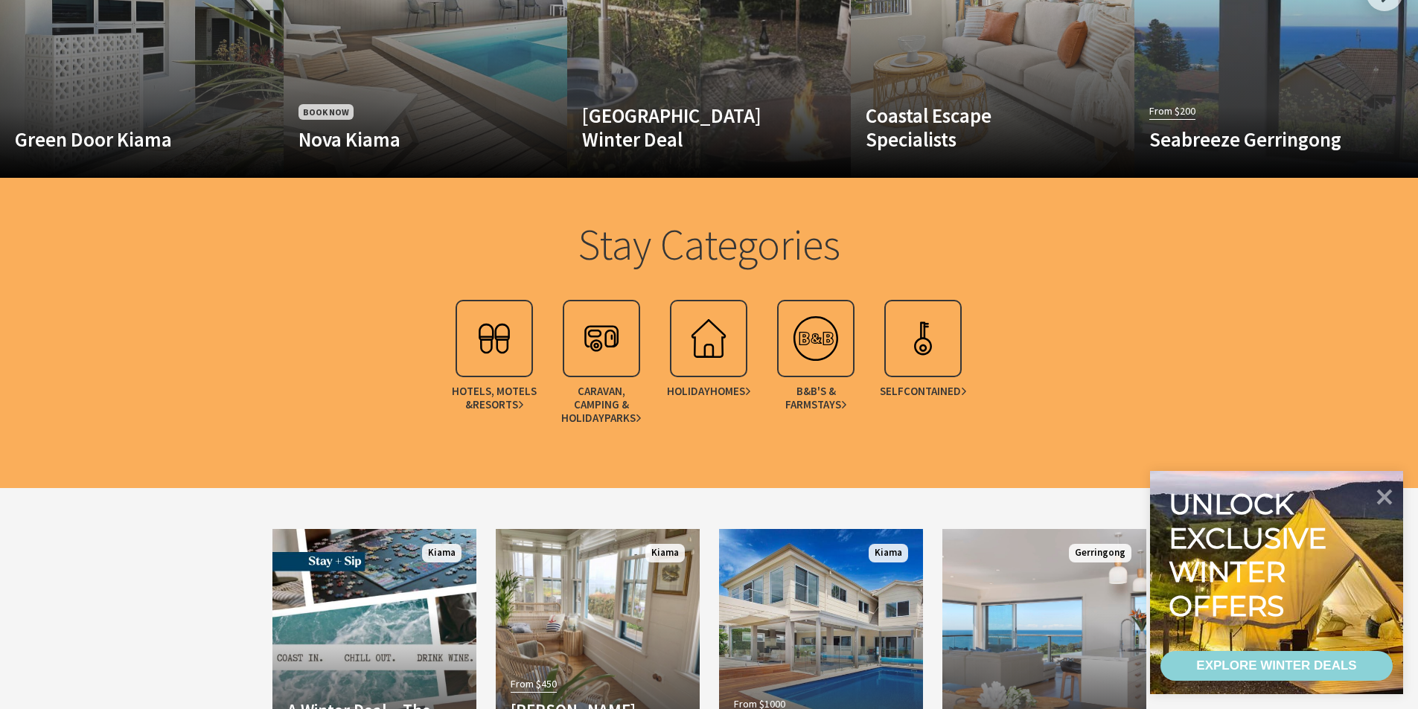
scroll to position [1042, 0]
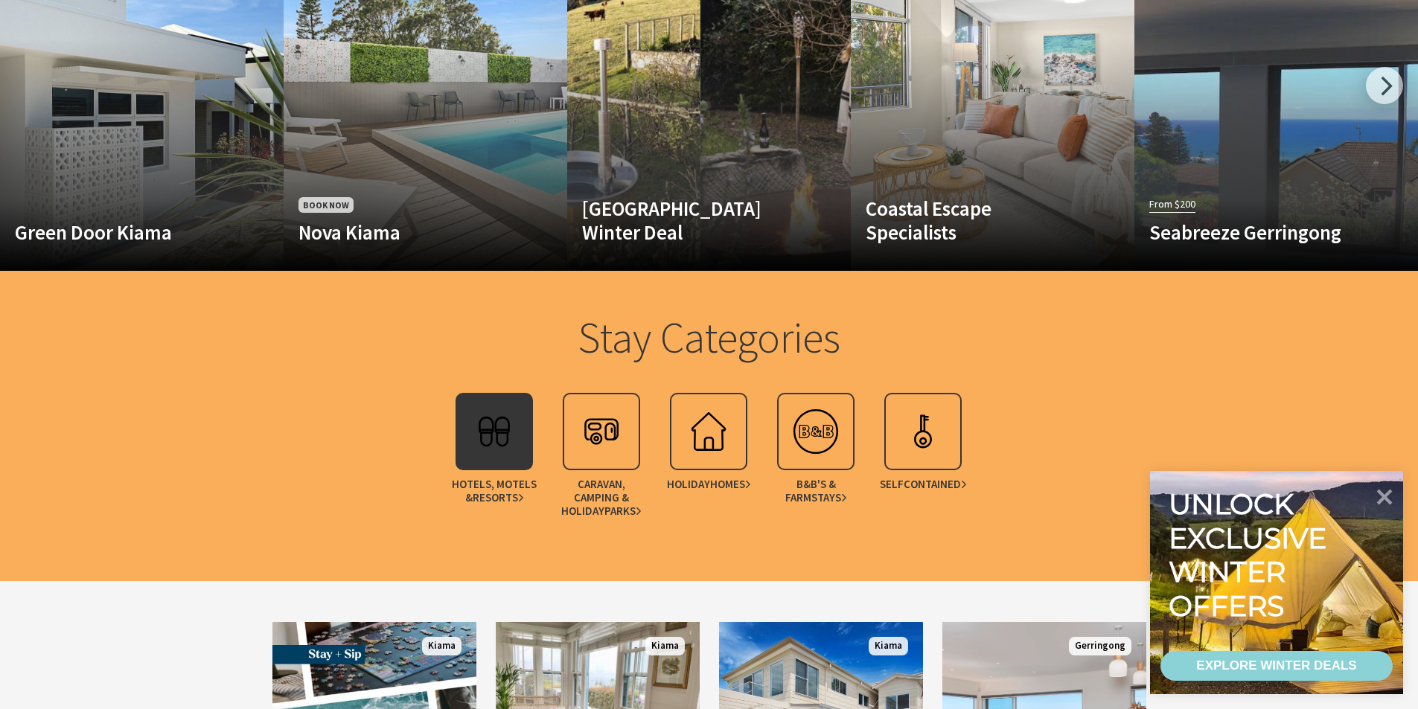
click at [502, 435] on img at bounding box center [494, 432] width 60 height 60
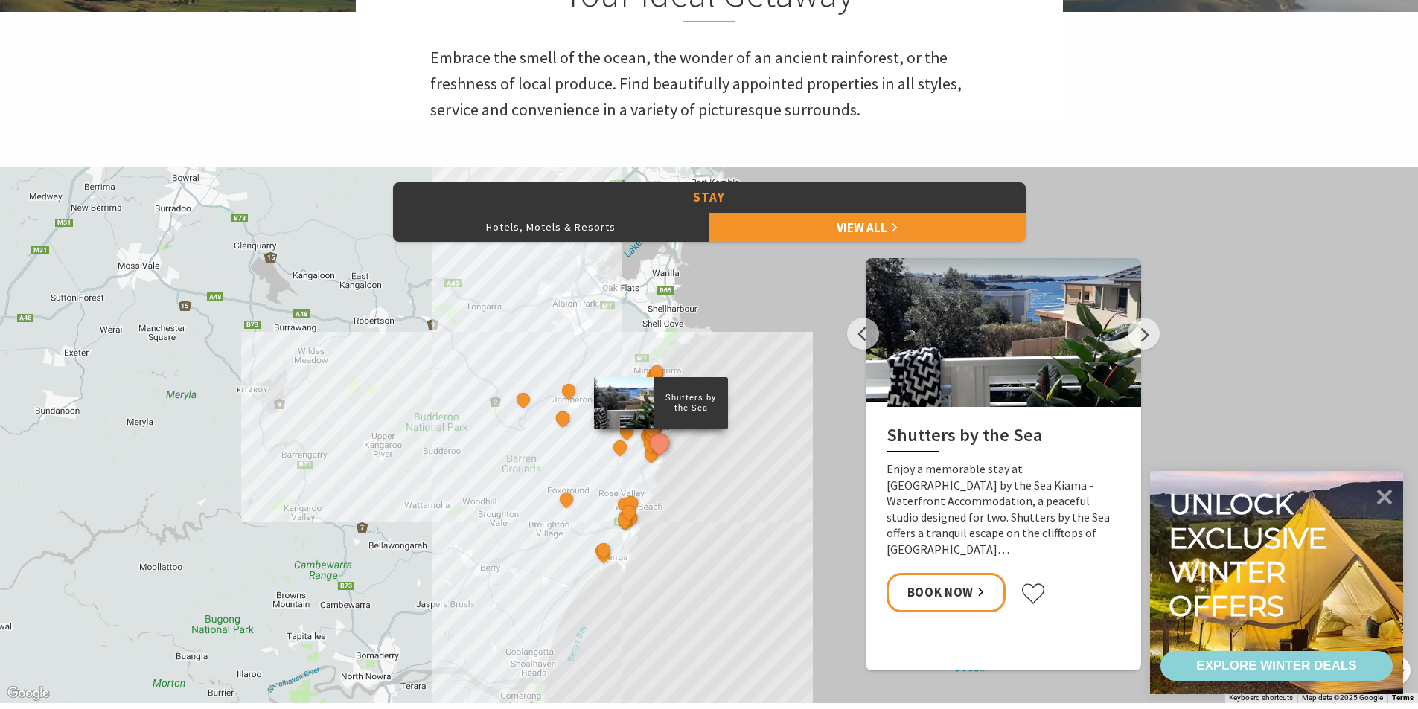
scroll to position [521, 0]
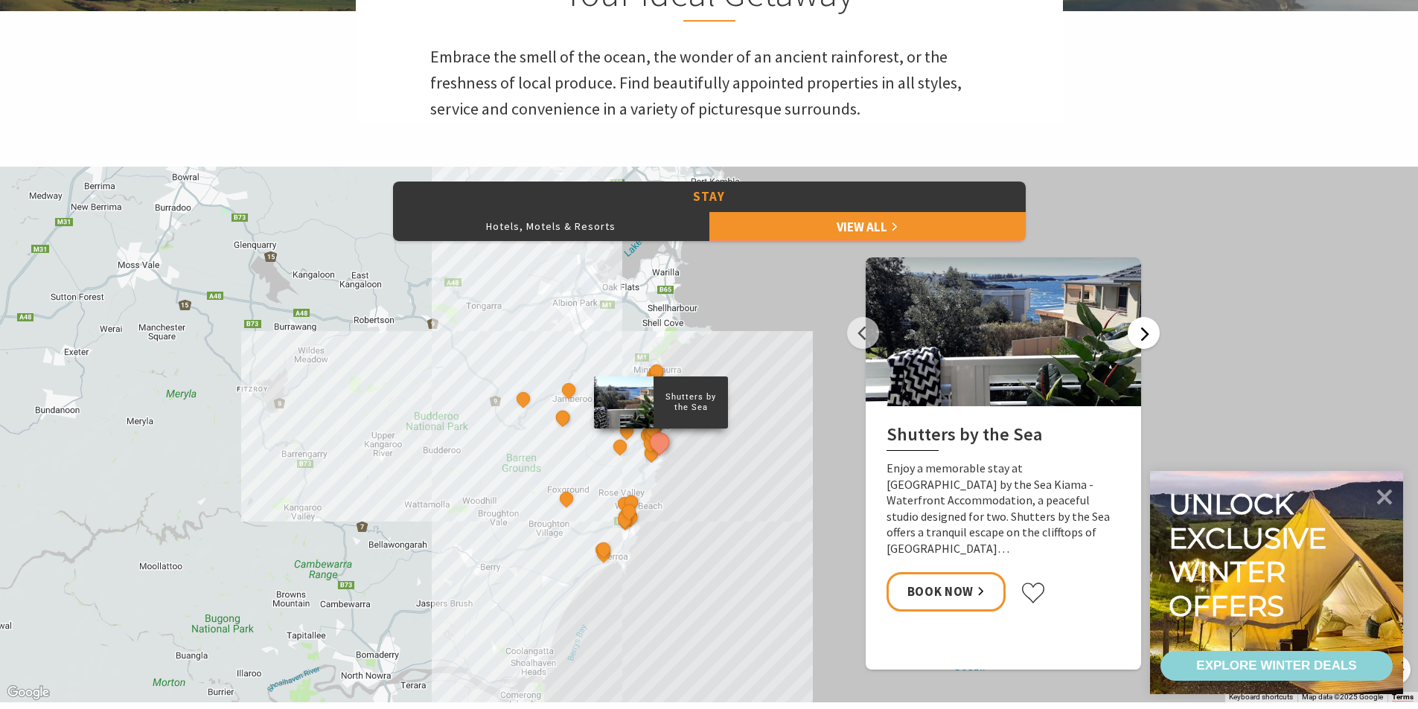
click at [1149, 344] on button "Next" at bounding box center [1144, 333] width 32 height 32
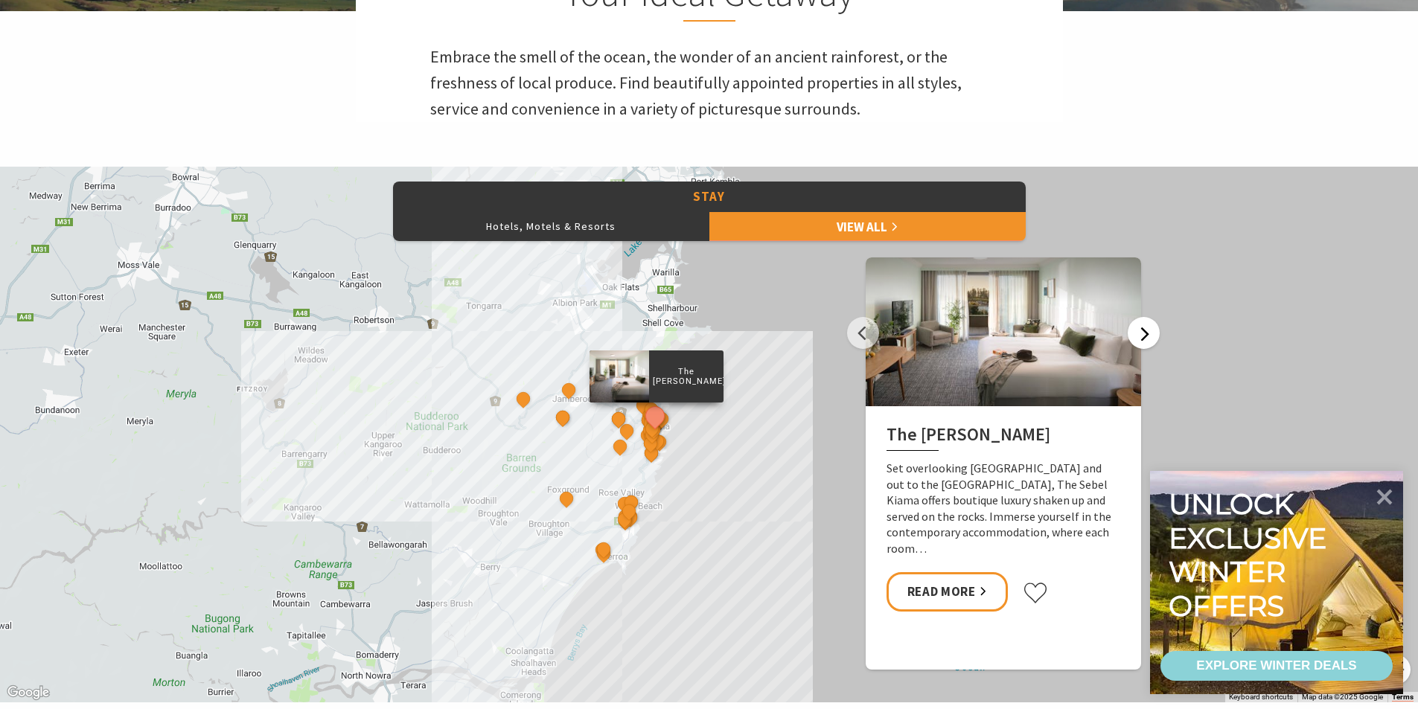
click at [1149, 344] on button "Next" at bounding box center [1144, 333] width 32 height 32
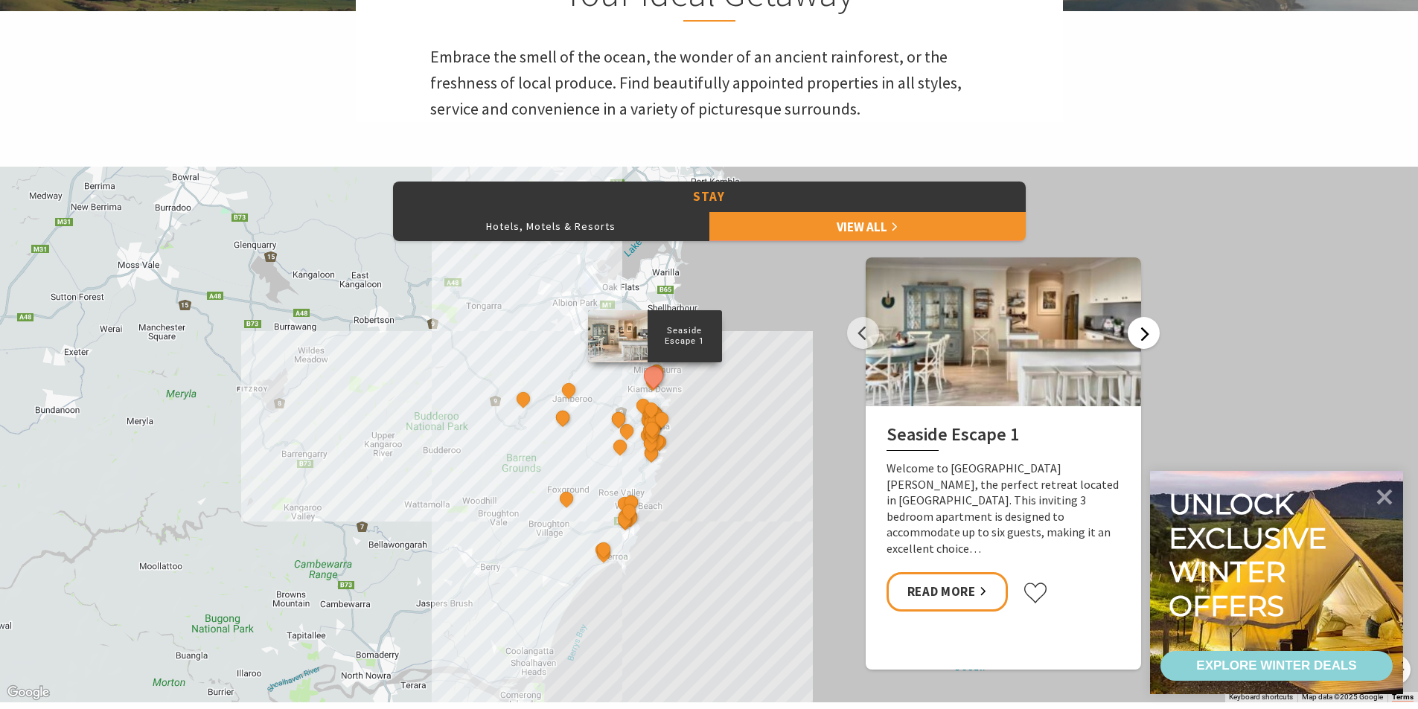
click at [1149, 344] on button "Next" at bounding box center [1144, 333] width 32 height 32
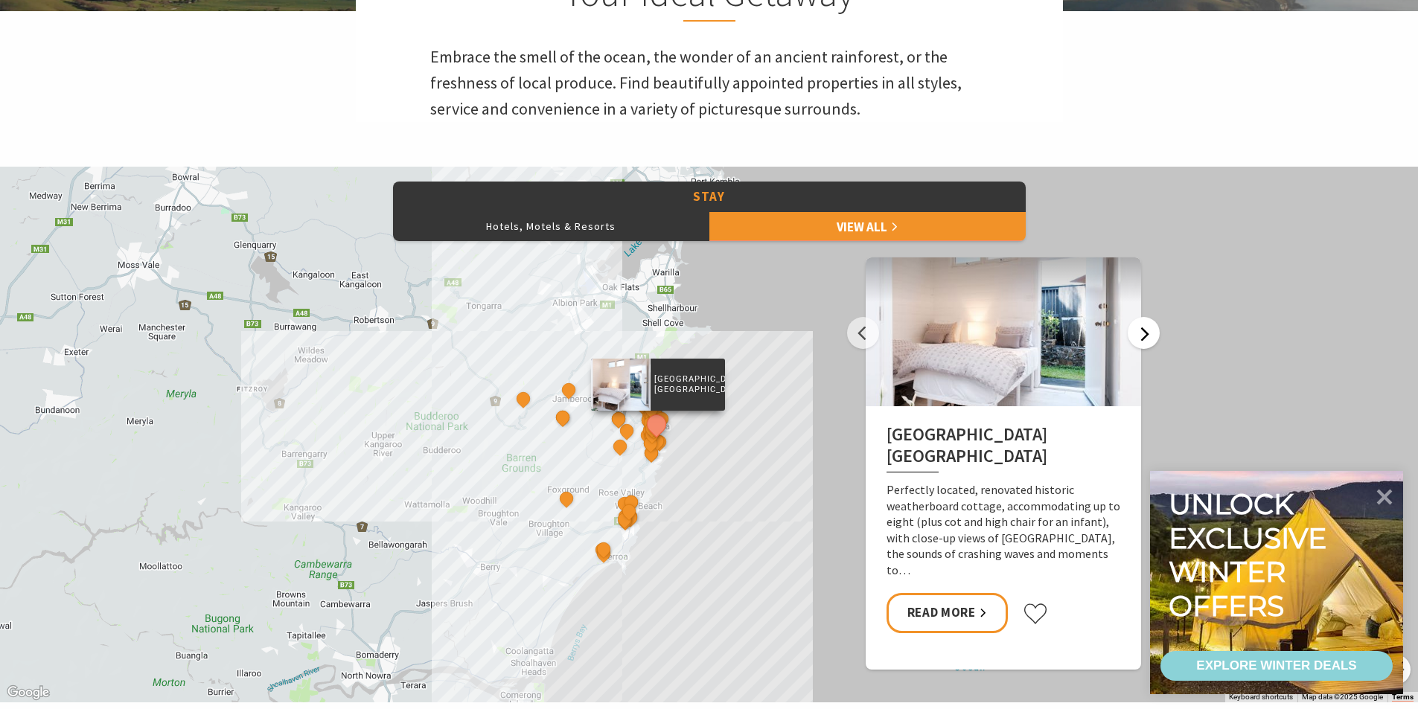
click at [1149, 344] on button "Next" at bounding box center [1144, 333] width 32 height 32
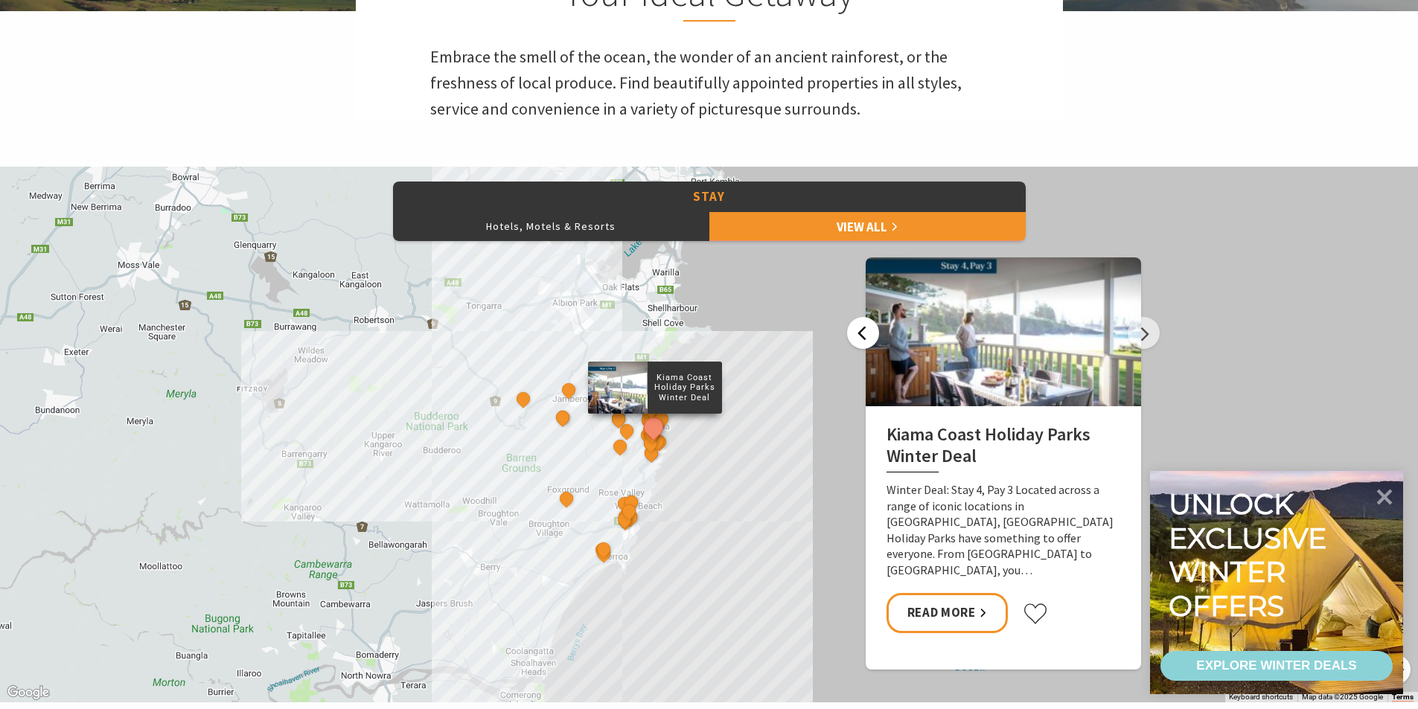
click at [863, 336] on button "Previous" at bounding box center [863, 333] width 32 height 32
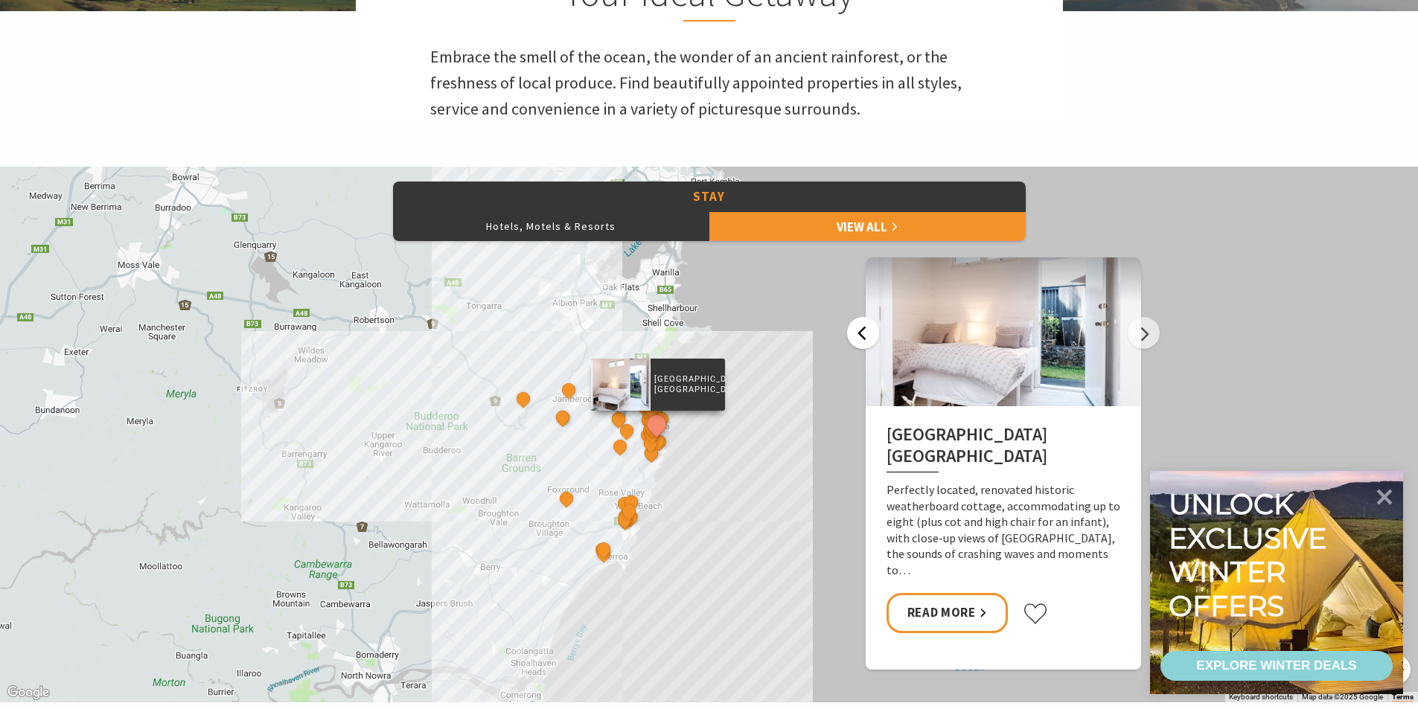
click at [864, 336] on button "Previous" at bounding box center [863, 333] width 32 height 32
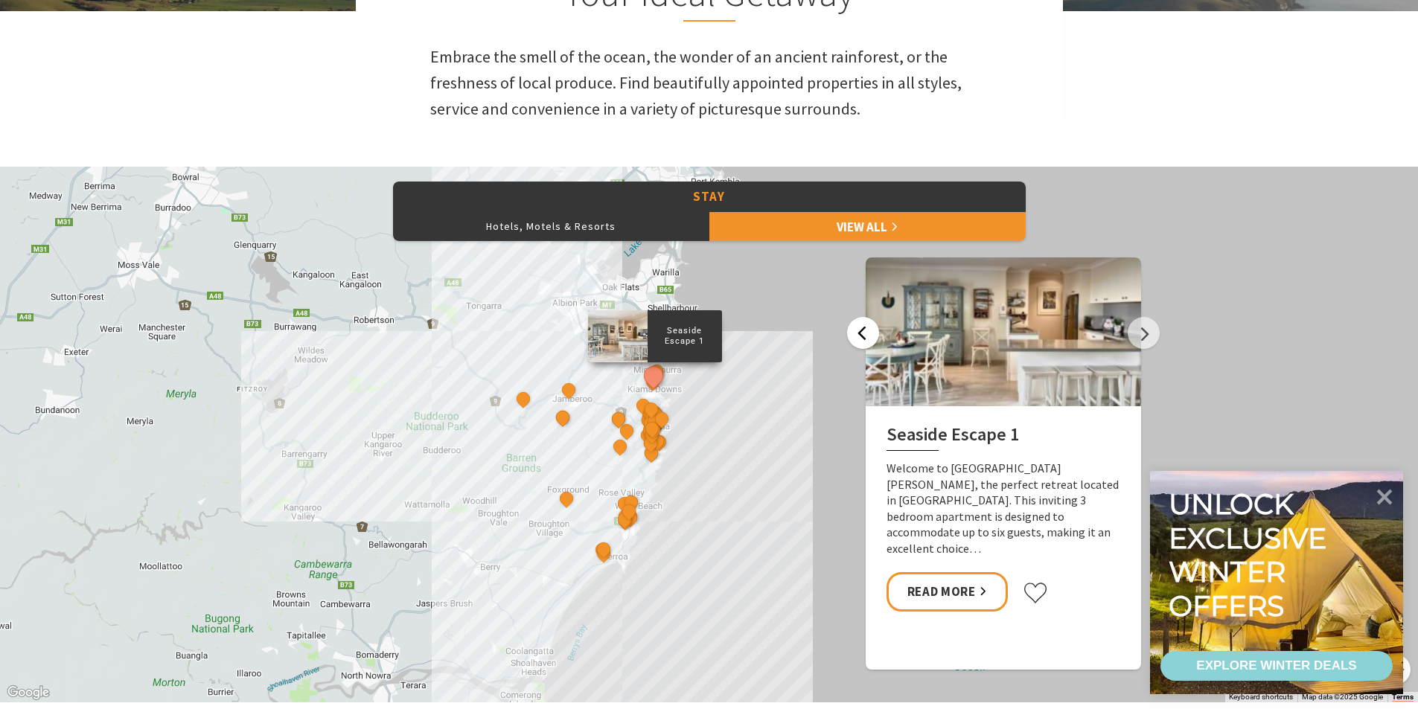
click at [866, 336] on button "Previous" at bounding box center [863, 333] width 32 height 32
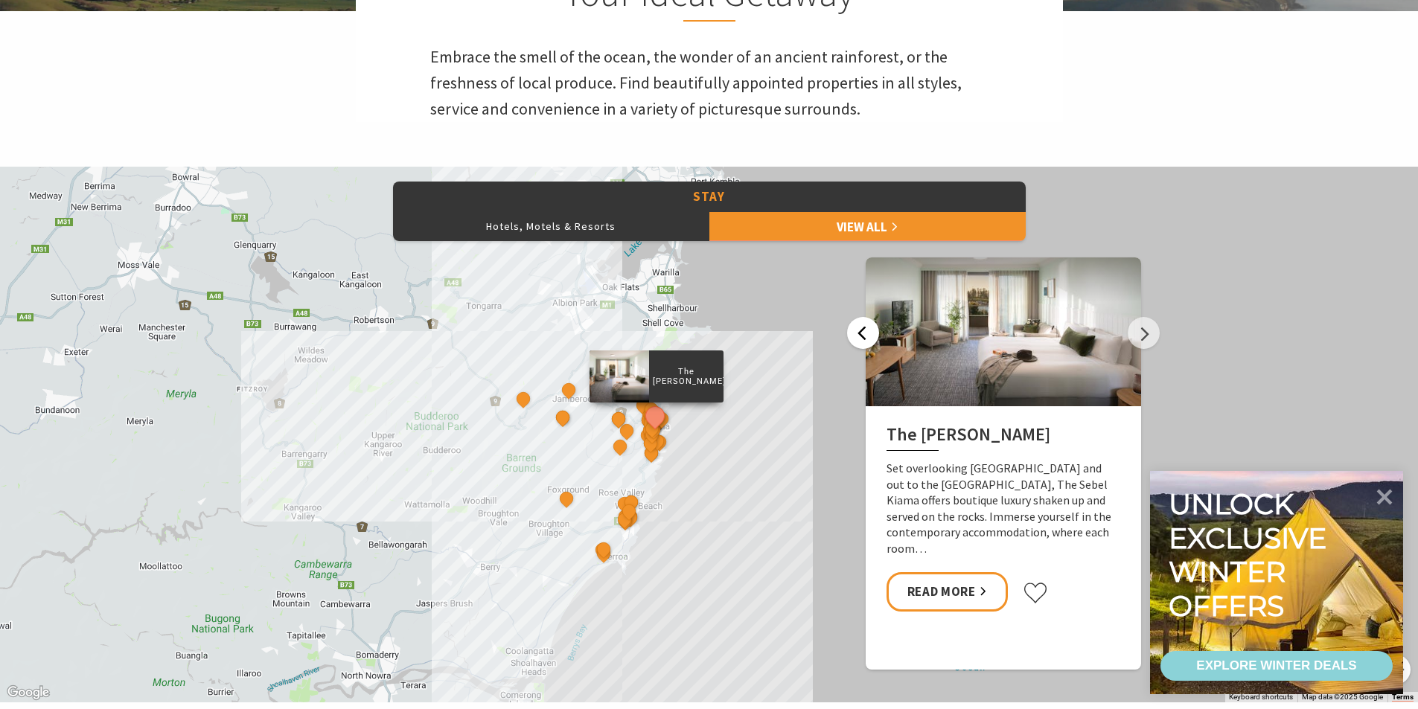
click at [866, 336] on button "Previous" at bounding box center [863, 333] width 32 height 32
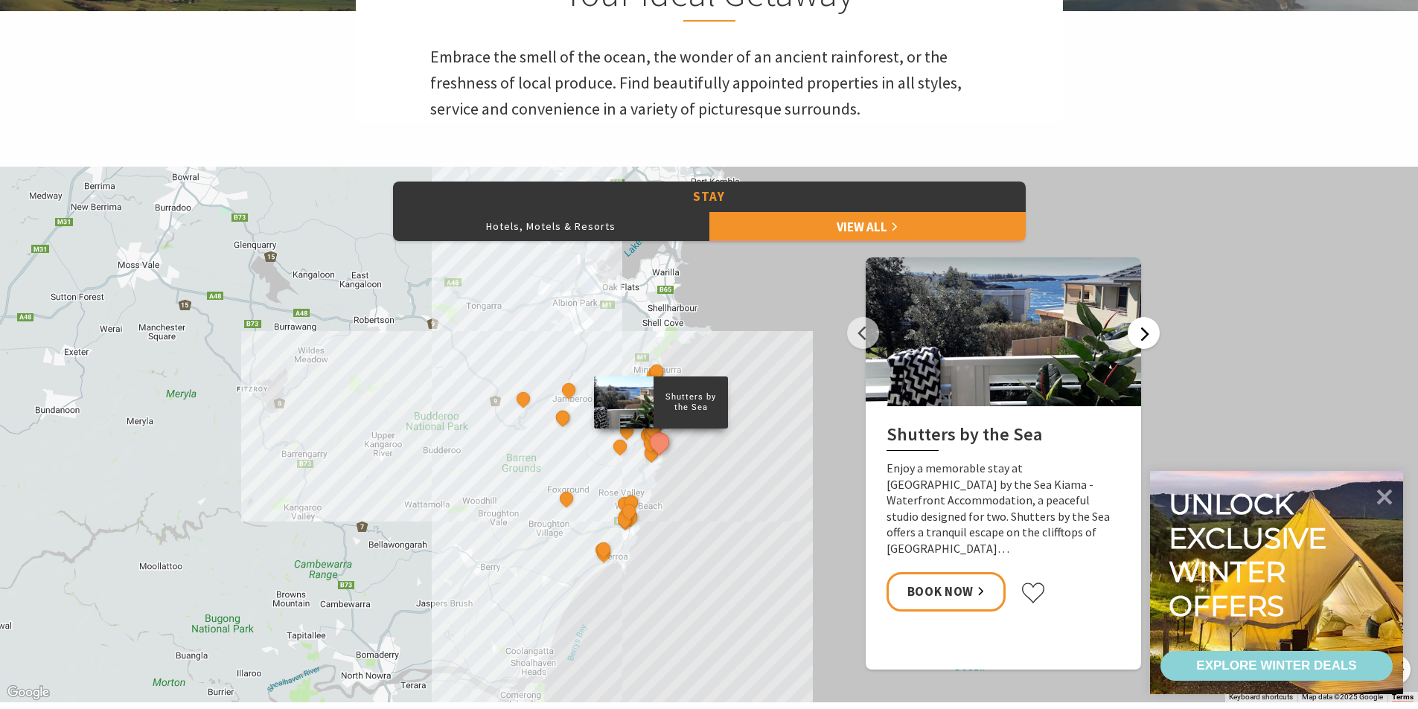
click at [1141, 346] on button "Next" at bounding box center [1144, 333] width 32 height 32
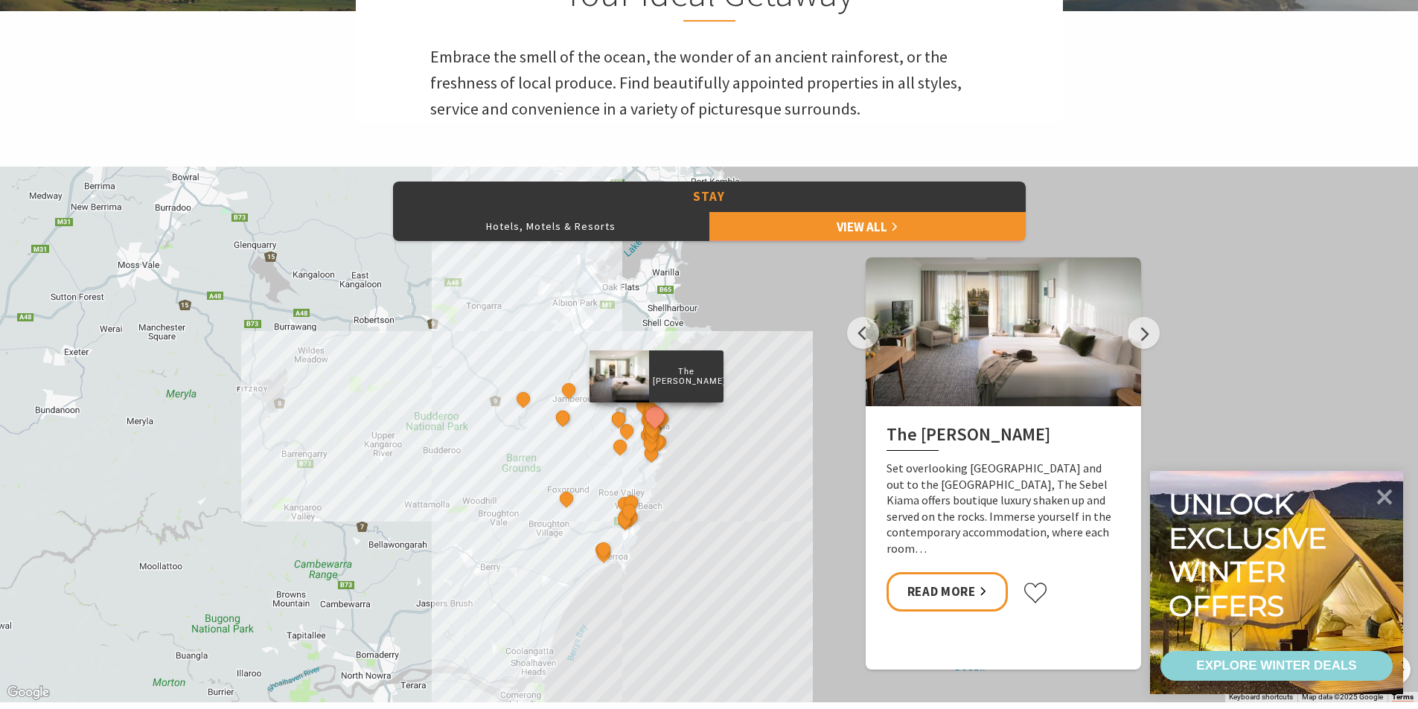
click at [1016, 359] on div at bounding box center [1003, 332] width 275 height 149
click at [957, 435] on h2 "The [PERSON_NAME]" at bounding box center [1004, 437] width 234 height 27
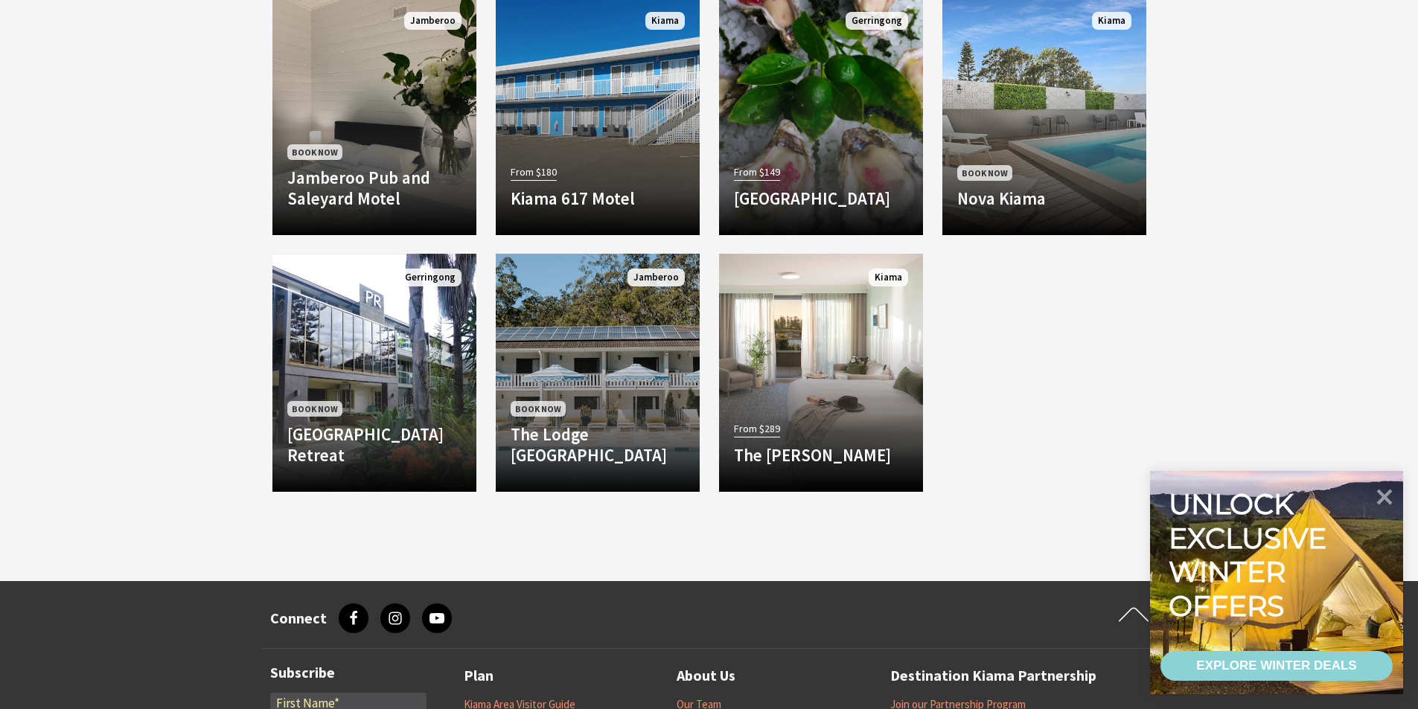
scroll to position [1340, 0]
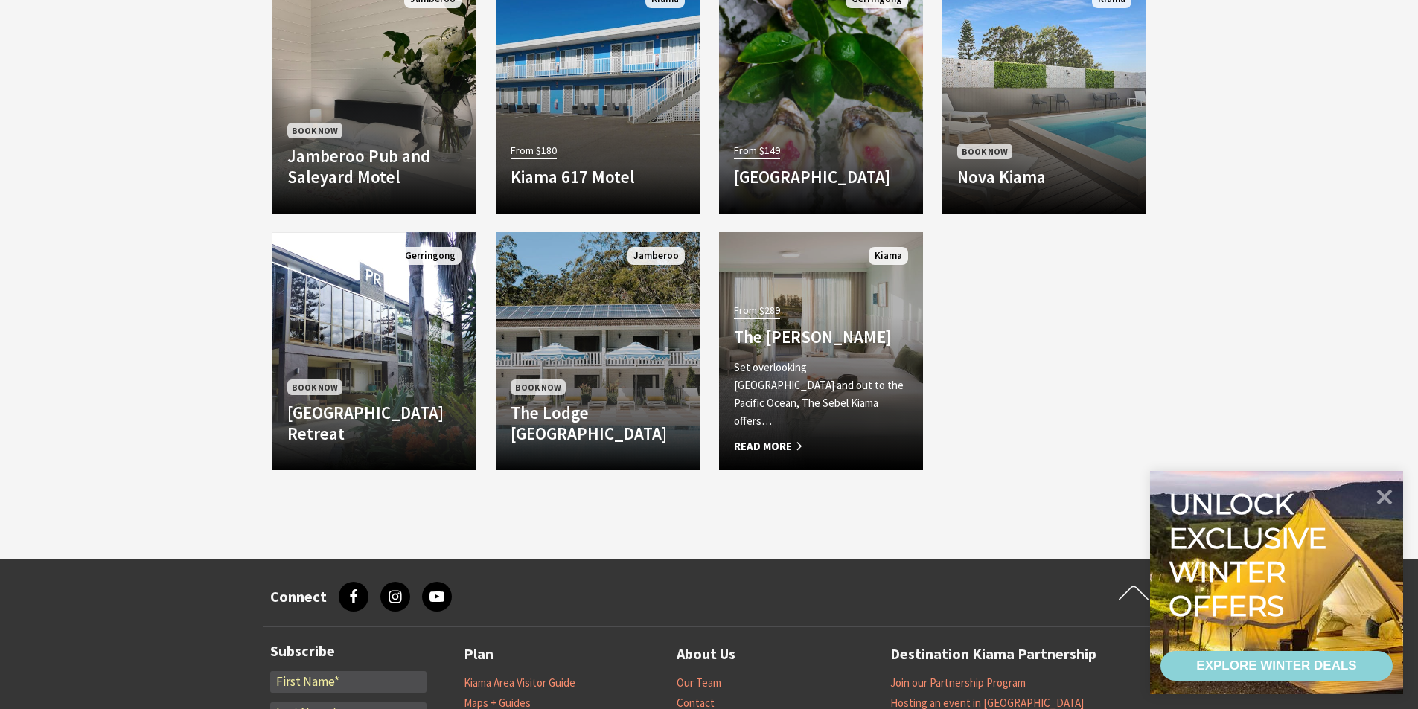
click at [810, 393] on p "Set overlooking [GEOGRAPHIC_DATA] and out to the Pacific Ocean, The Sebel Kiama…" at bounding box center [821, 394] width 174 height 71
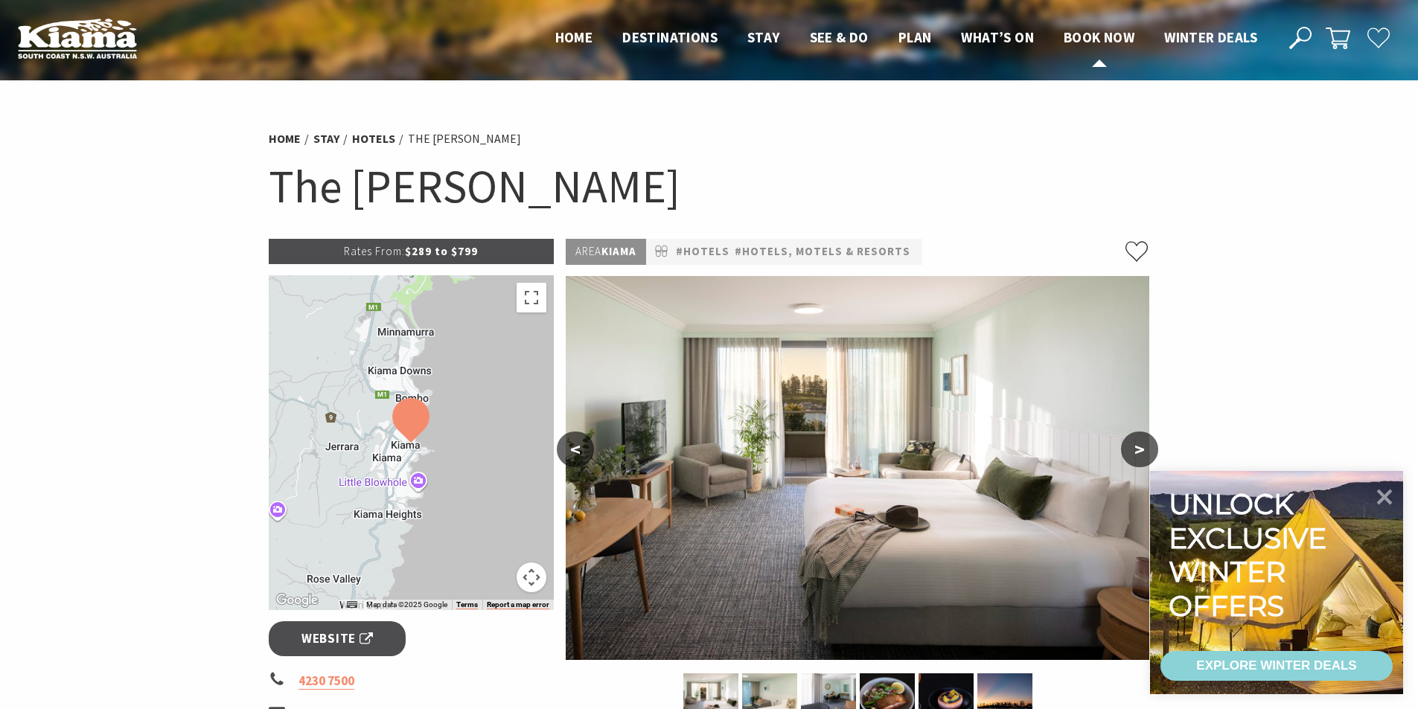
click at [1109, 36] on span "Book now" at bounding box center [1099, 37] width 71 height 18
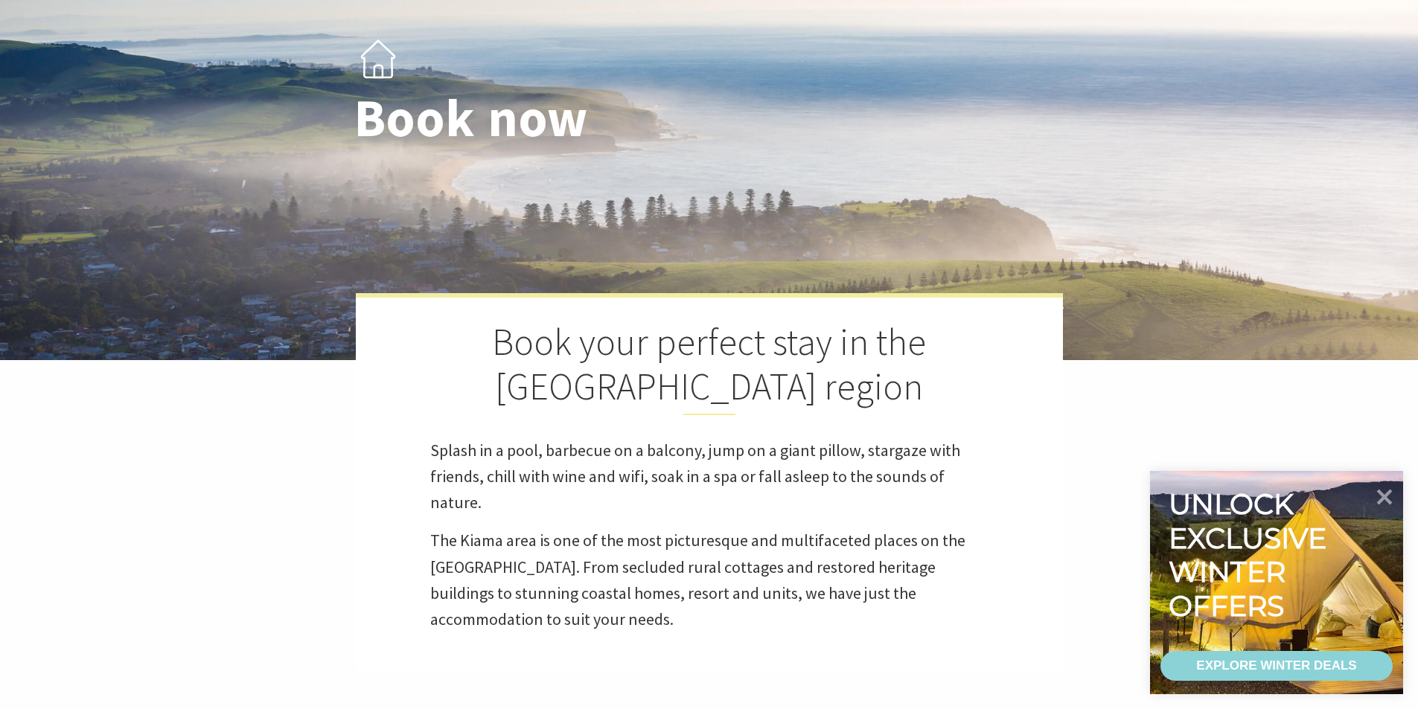
scroll to position [447, 0]
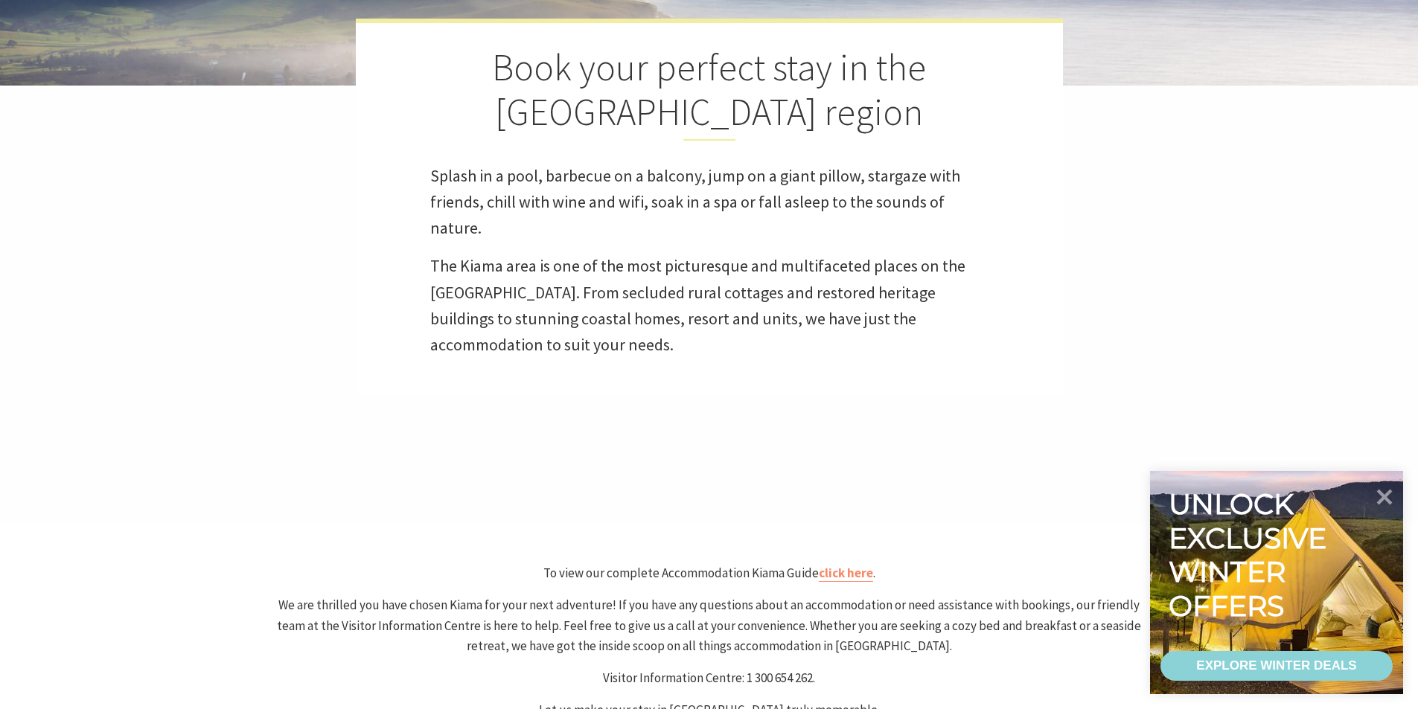
select select "3"
select select "2"
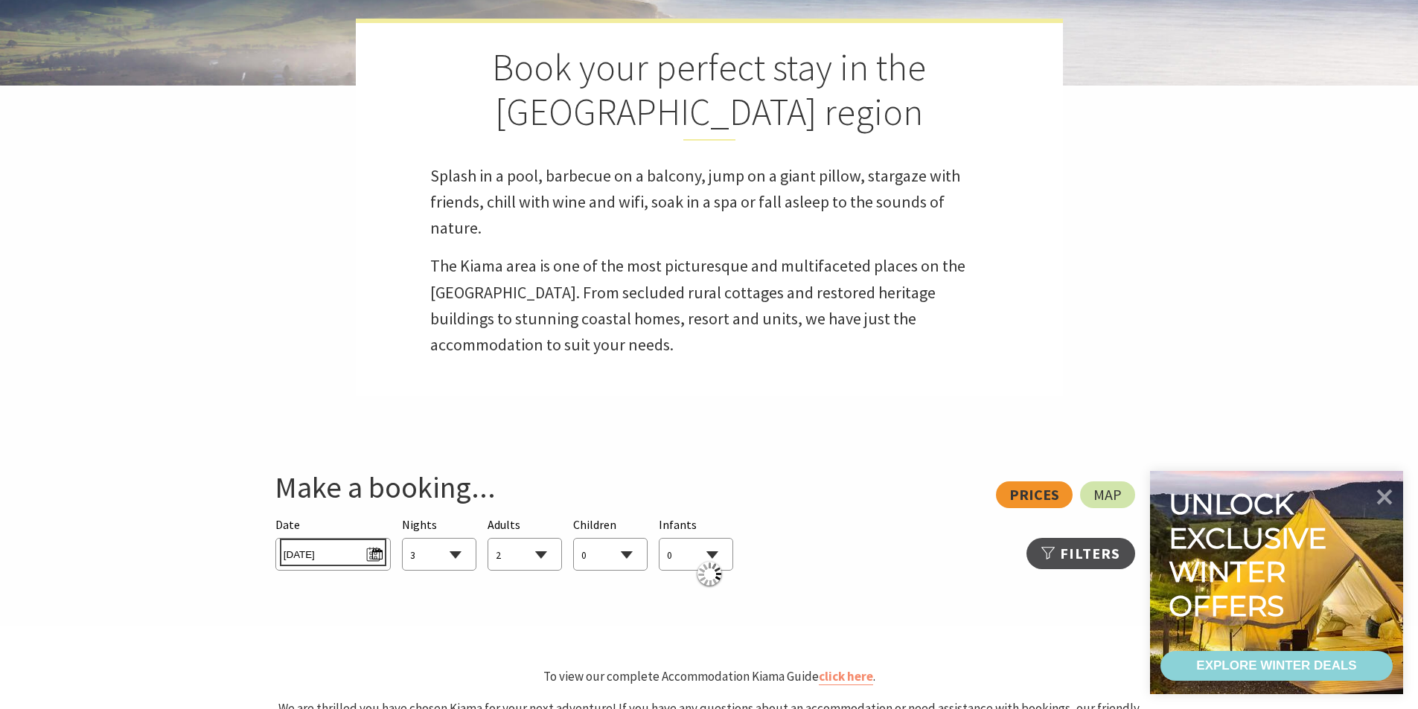
click at [374, 557] on span "Sun 10/08/2025" at bounding box center [333, 553] width 99 height 20
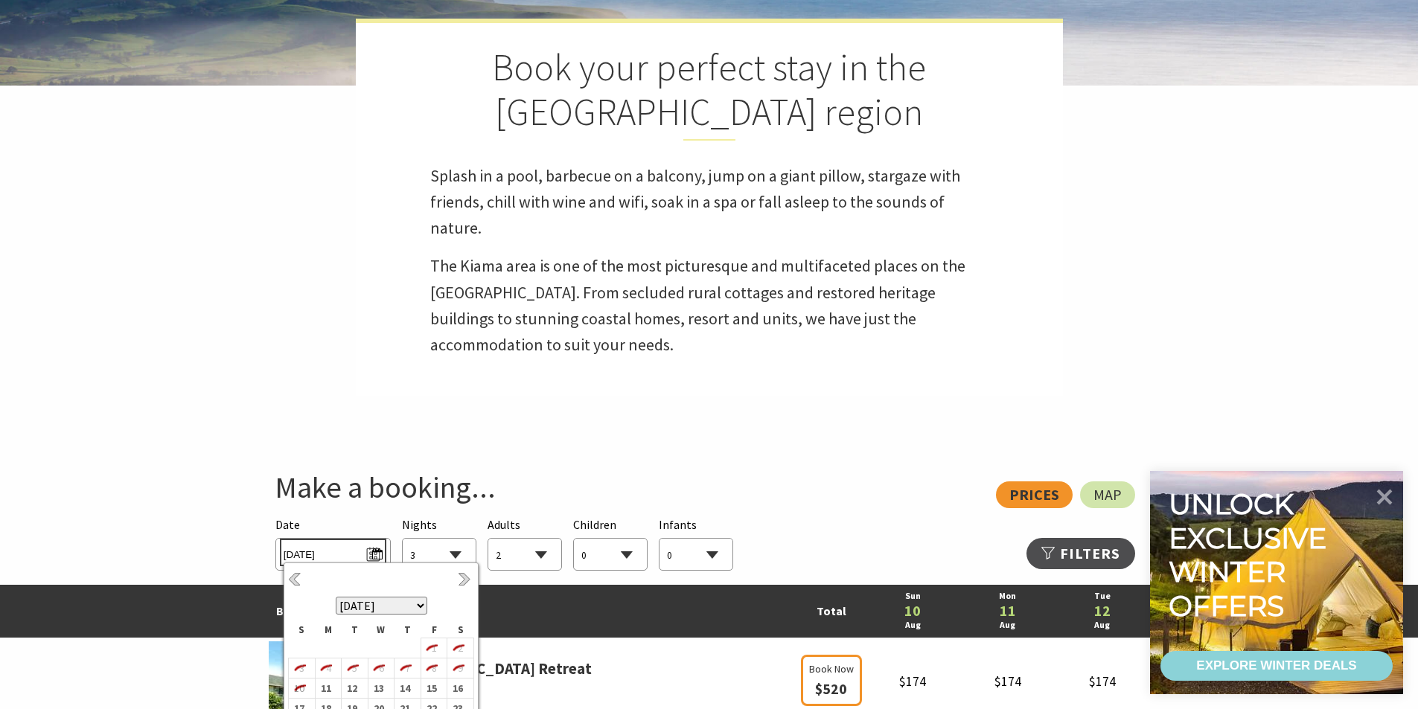
scroll to position [670, 0]
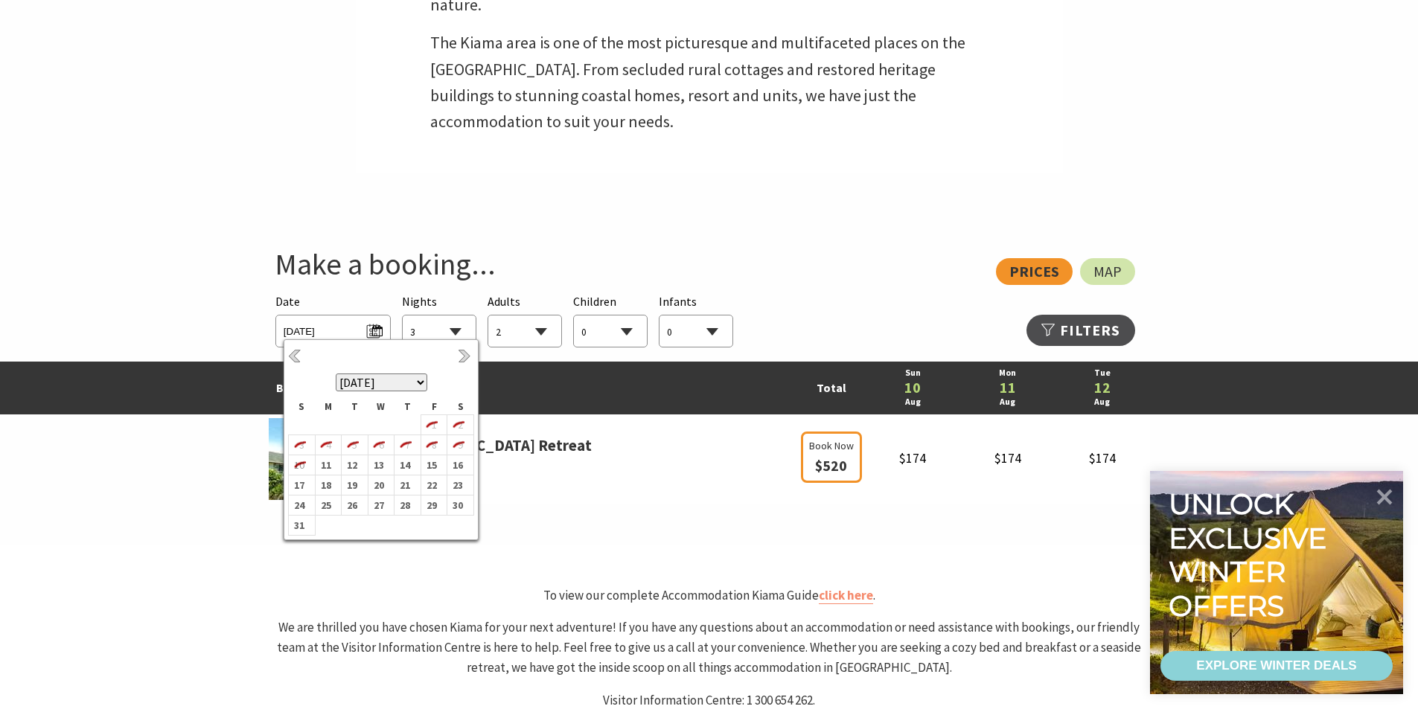
click at [426, 384] on select "August 2025 September 2025 October 2025 November 2025 December 2025 January 202…" at bounding box center [382, 383] width 92 height 18
click at [421, 387] on select "August 2025 September 2025 October 2025 November 2025 December 2025 January 202…" at bounding box center [382, 383] width 92 height 18
click at [461, 474] on b "18" at bounding box center [456, 473] width 19 height 19
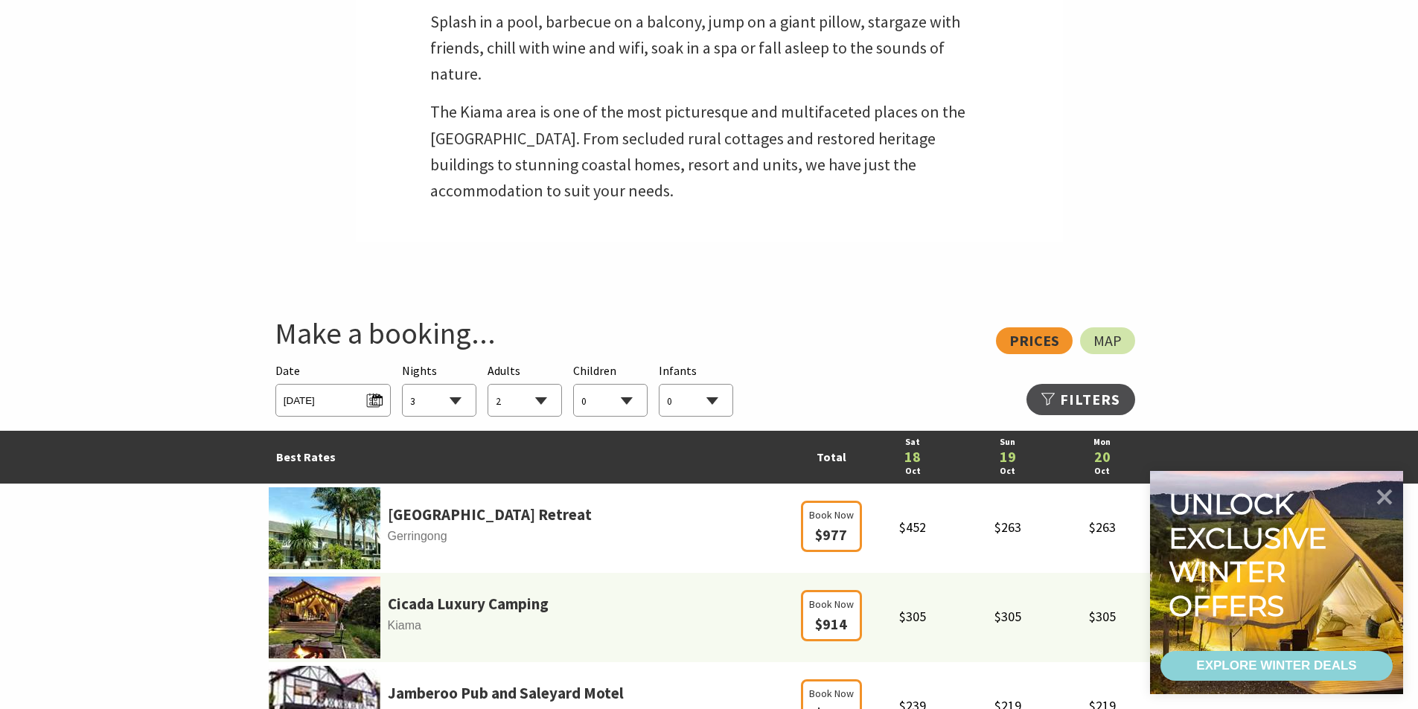
scroll to position [595, 0]
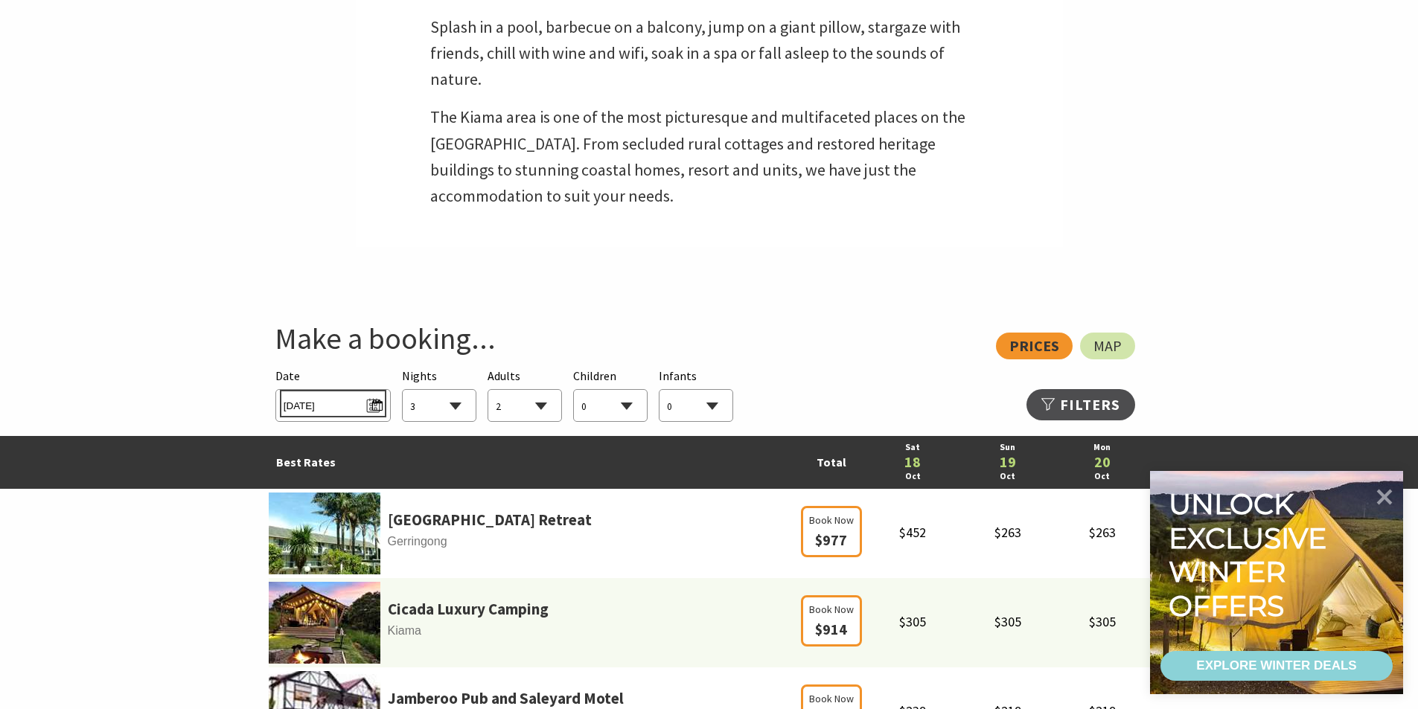
click at [374, 402] on span "Sat 18/10/2025" at bounding box center [333, 404] width 99 height 20
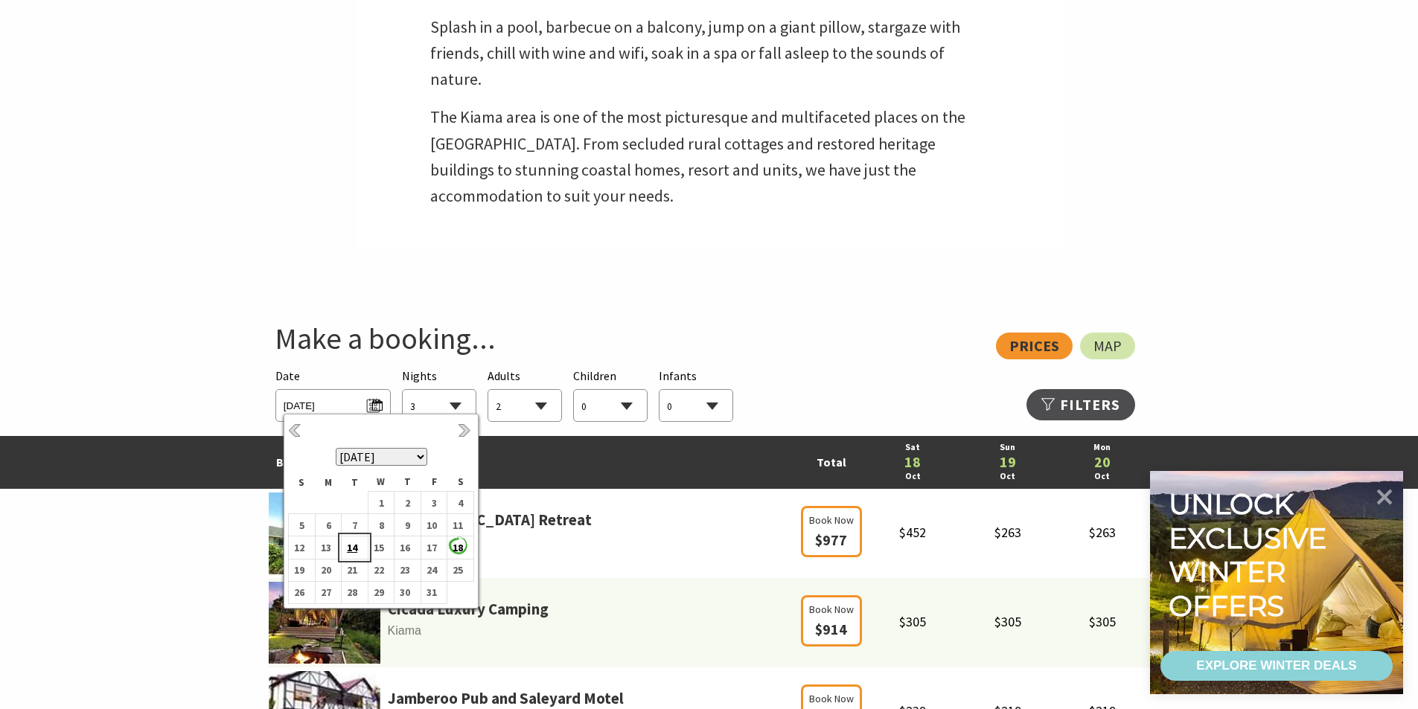
click at [351, 551] on b "14" at bounding box center [351, 547] width 19 height 19
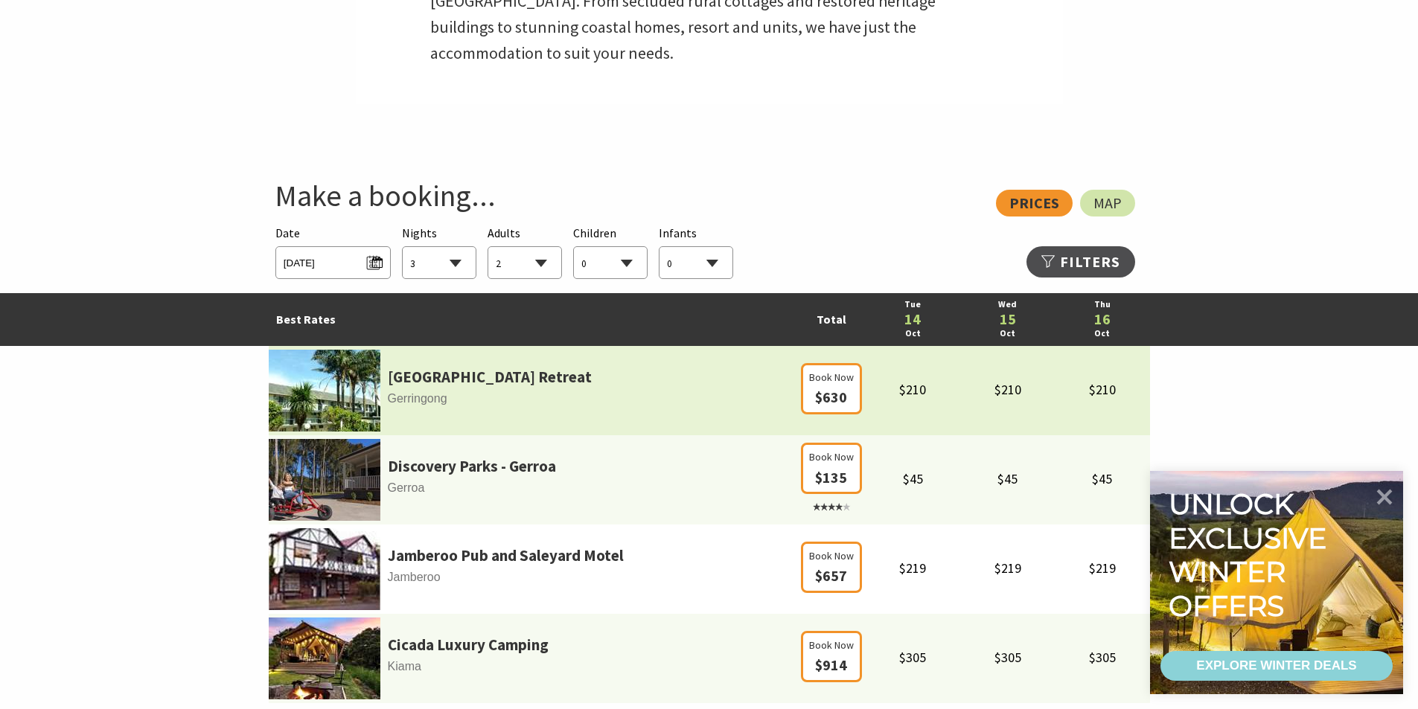
scroll to position [744, 0]
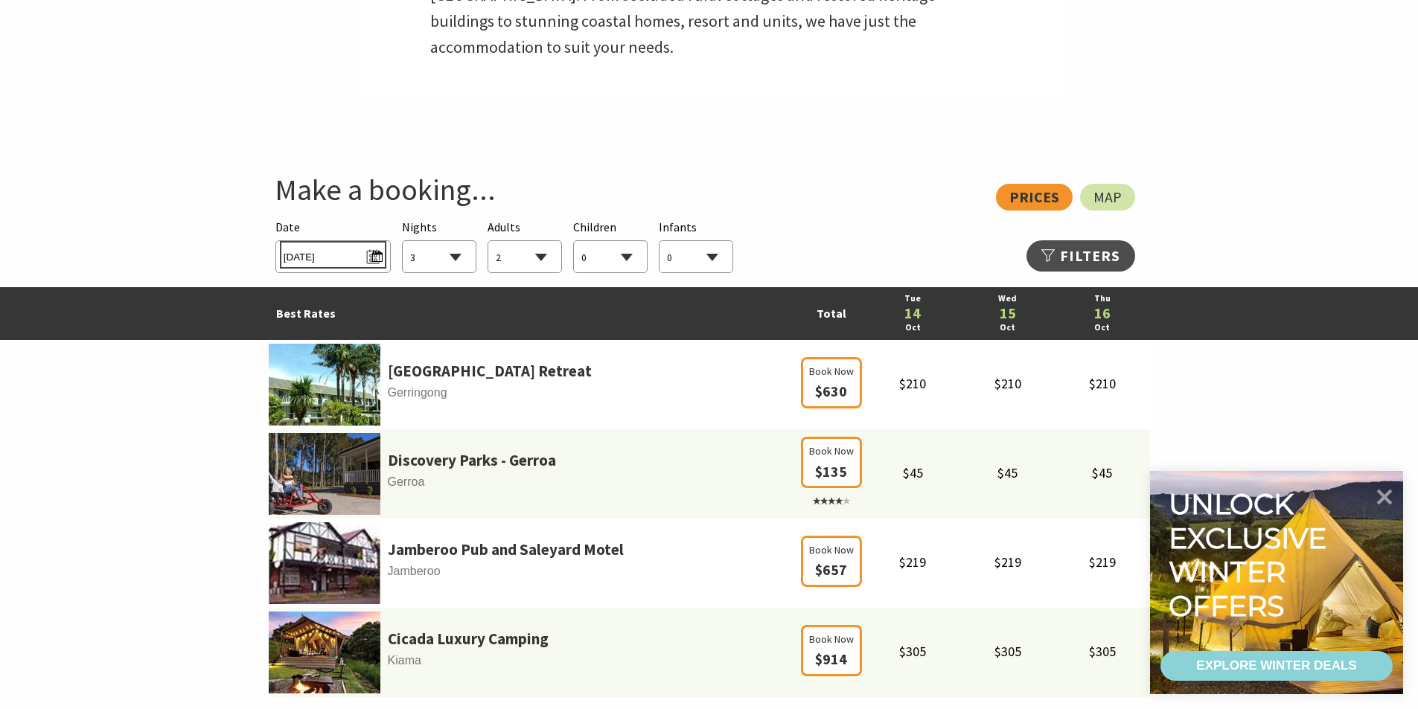
click at [382, 258] on span "Tue 14/10/2025" at bounding box center [333, 255] width 99 height 20
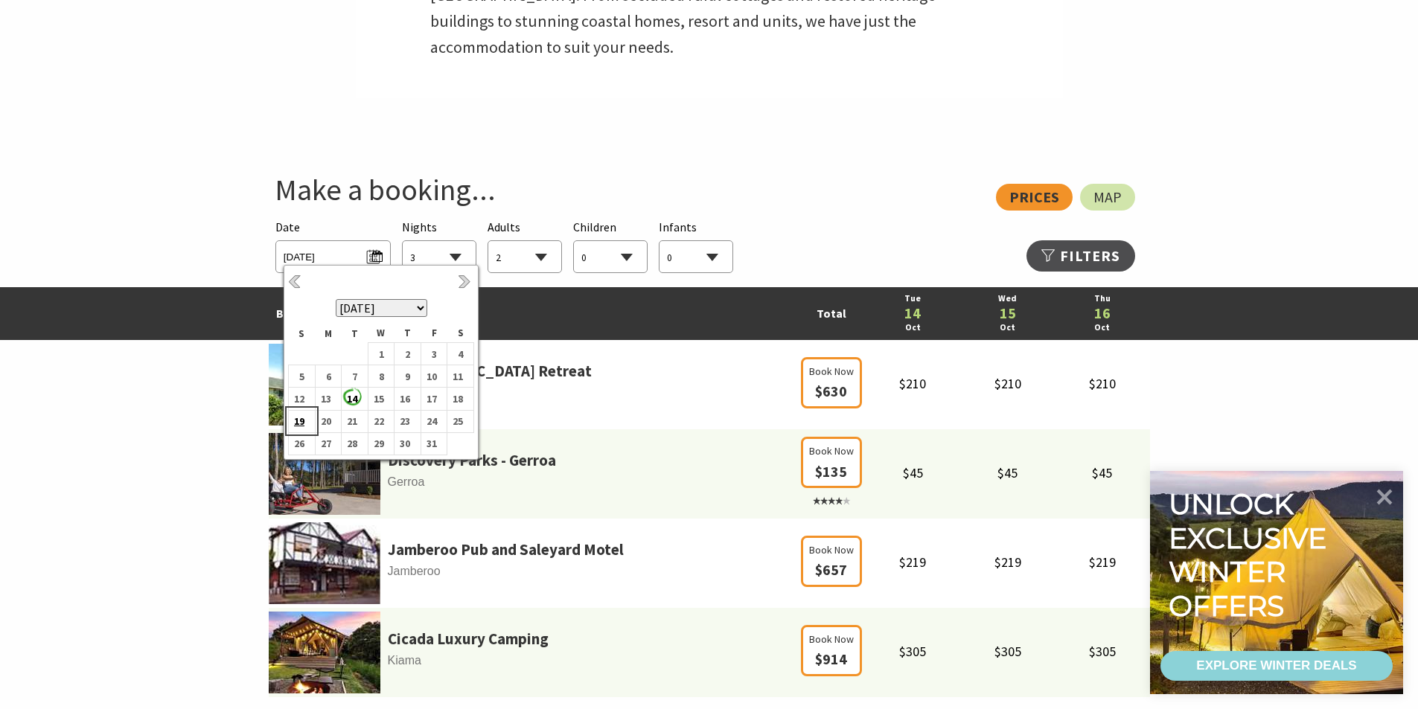
click at [298, 424] on b "19" at bounding box center [298, 421] width 19 height 19
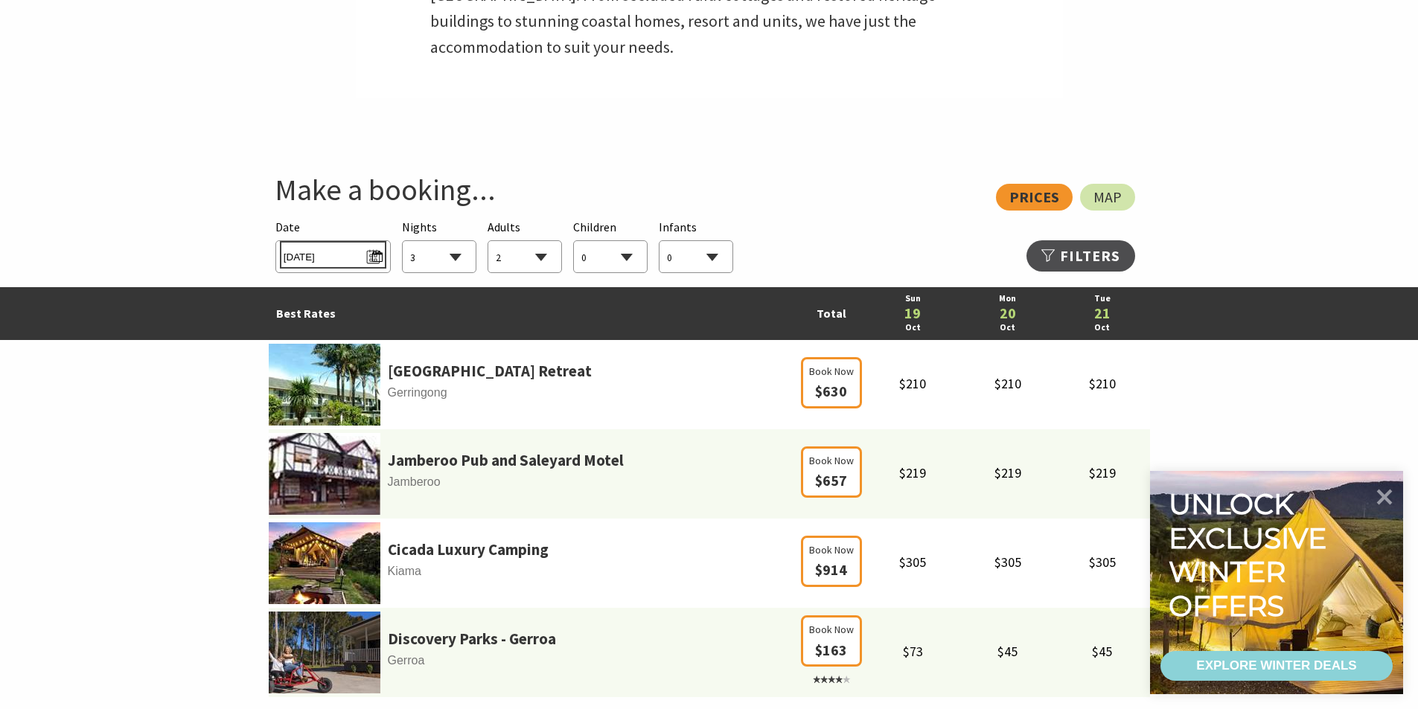
click at [372, 261] on span "Sun 19/10/2025" at bounding box center [333, 255] width 99 height 20
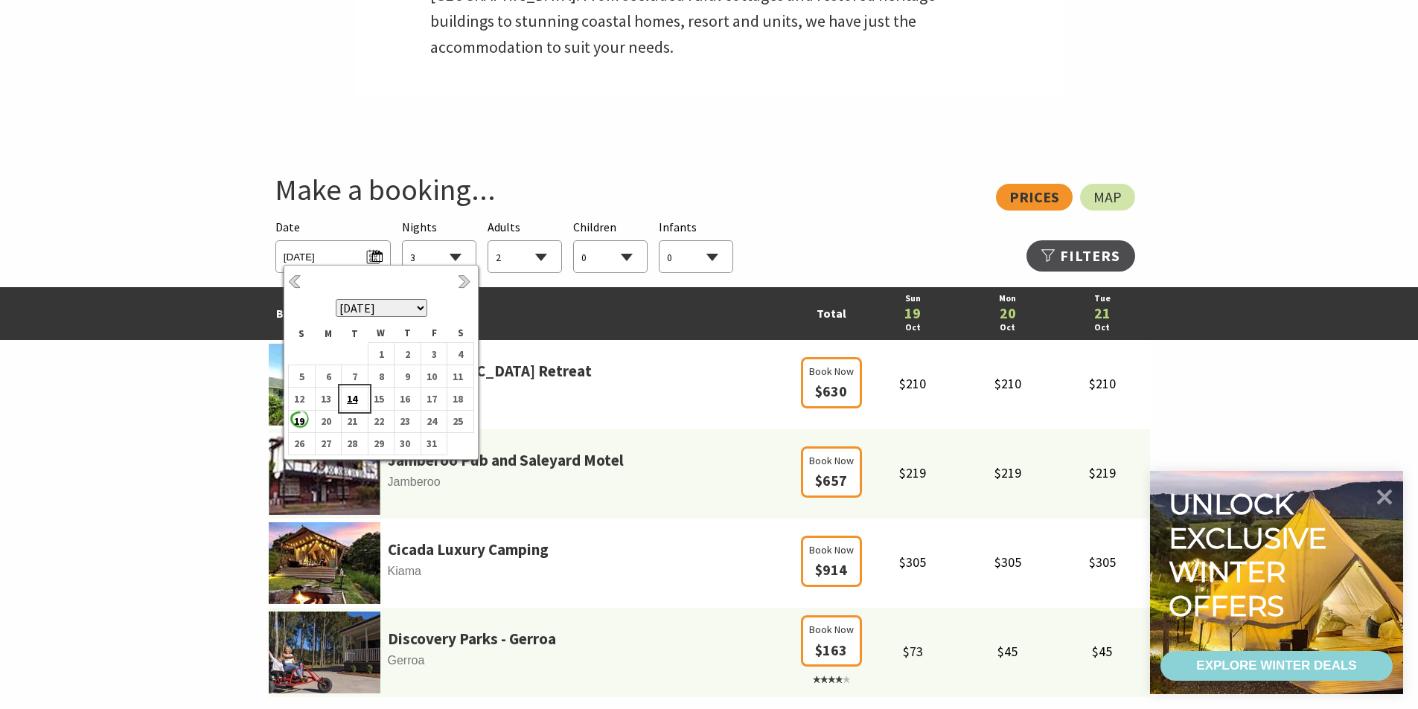
click at [348, 400] on b "14" at bounding box center [351, 398] width 19 height 19
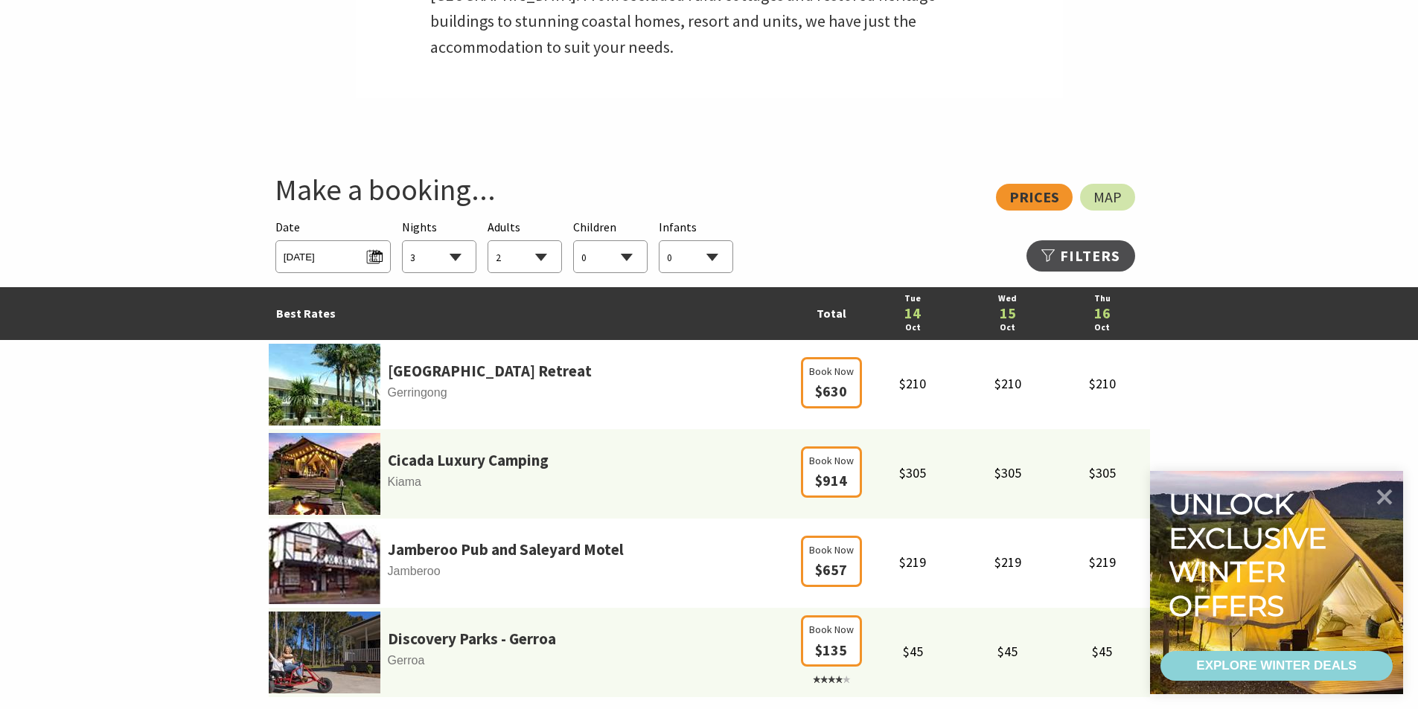
click at [464, 256] on select "1 2 3 4 5 6 7 8 9 10 11 12 13 14 15 16 17 18 19 20 21 22 23 24 25 26 27 28 29 30" at bounding box center [439, 257] width 73 height 33
select select "6"
click at [403, 241] on select "1 2 3 4 5 6 7 8 9 10 11 12 13 14 15 16 17 18 19 20 21 22 23 24 25 26 27 28 29 30" at bounding box center [439, 257] width 73 height 33
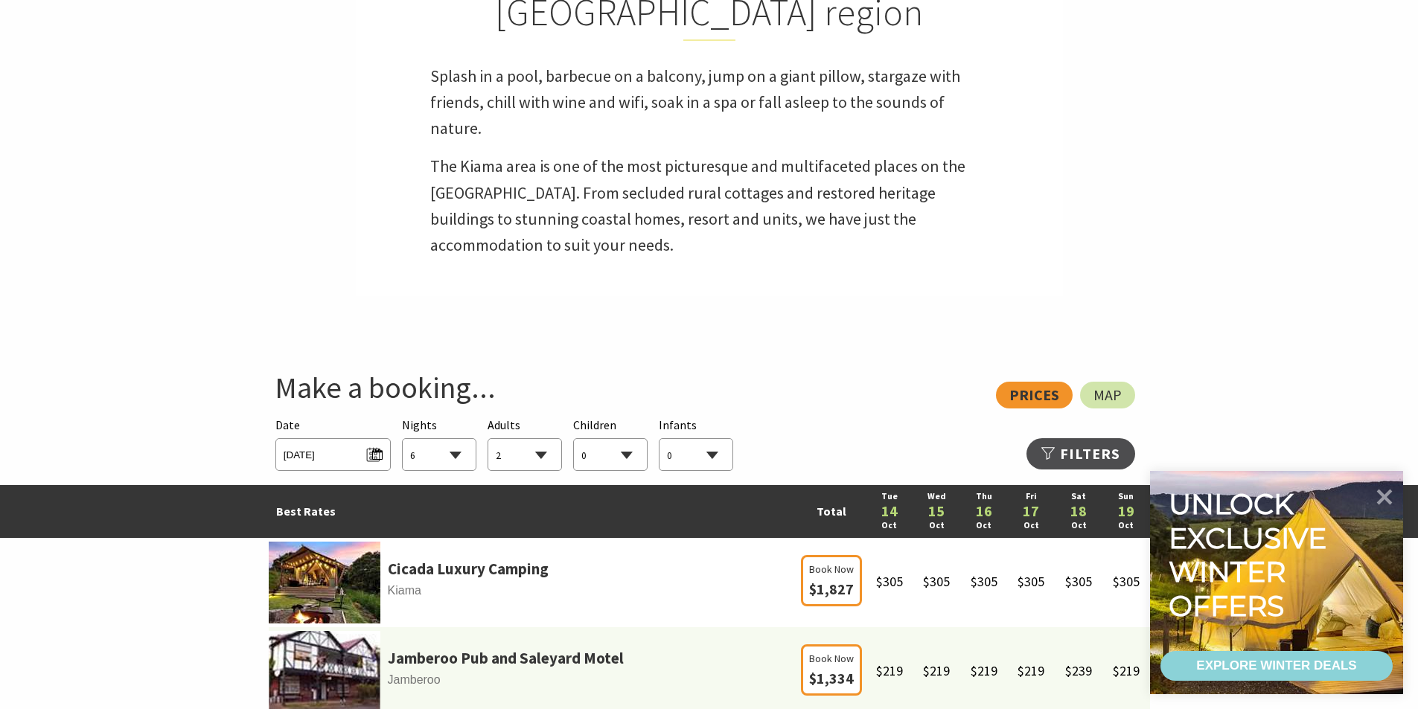
scroll to position [670, 0]
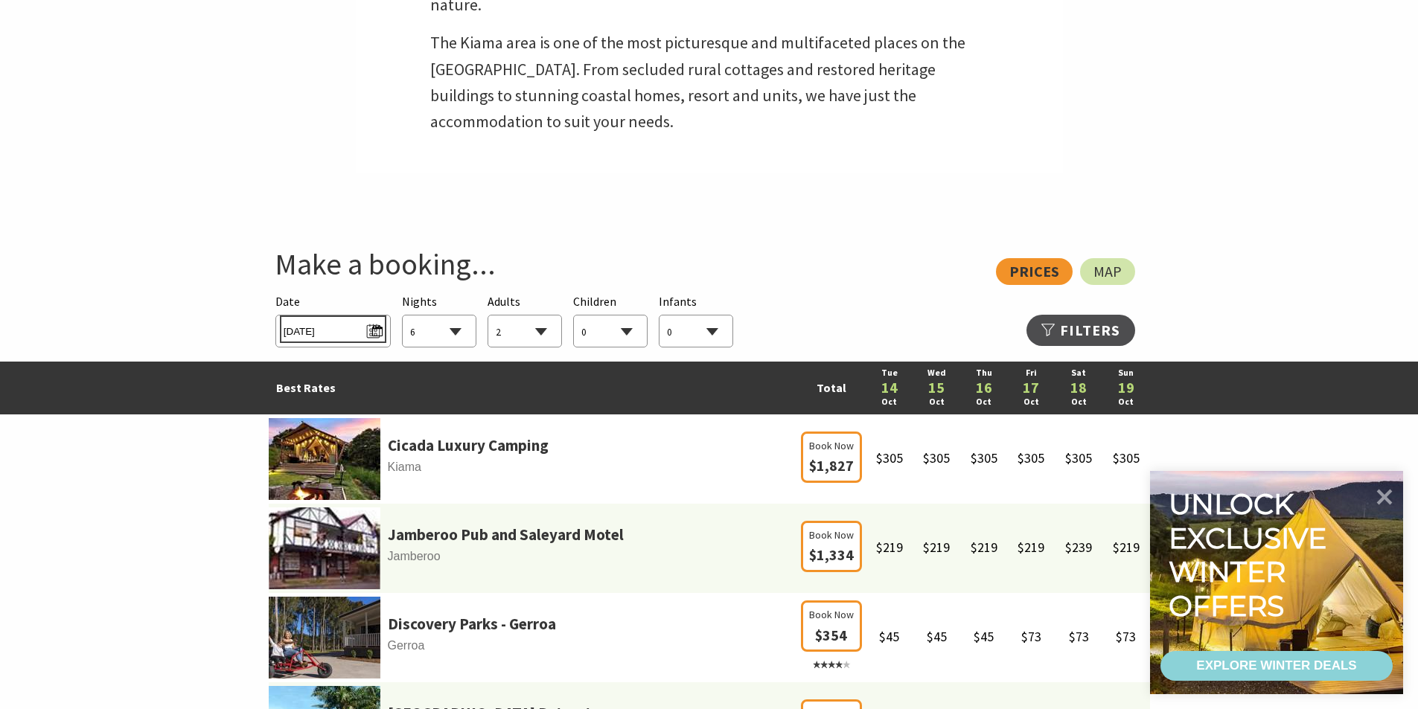
click at [377, 339] on span "Tue 14/10/2025" at bounding box center [333, 329] width 99 height 20
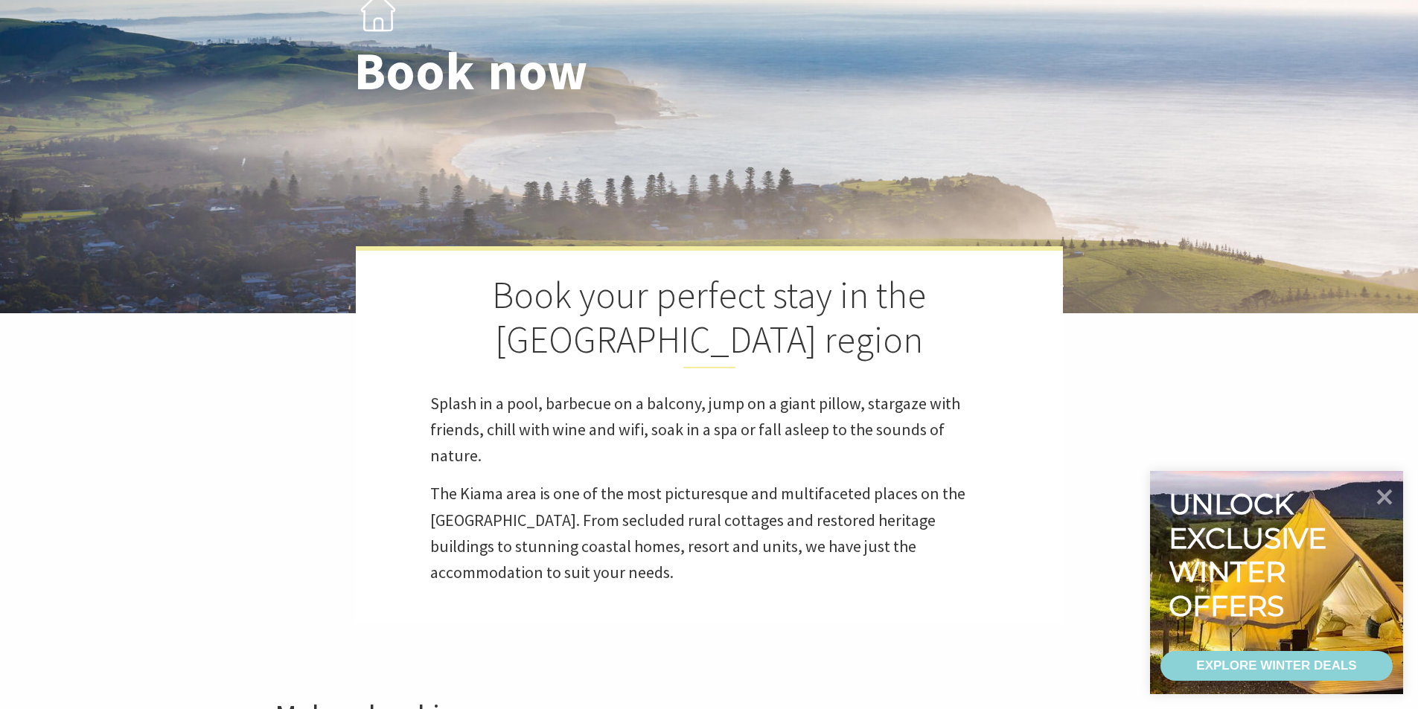
scroll to position [149, 0]
